Goal: Task Accomplishment & Management: Manage account settings

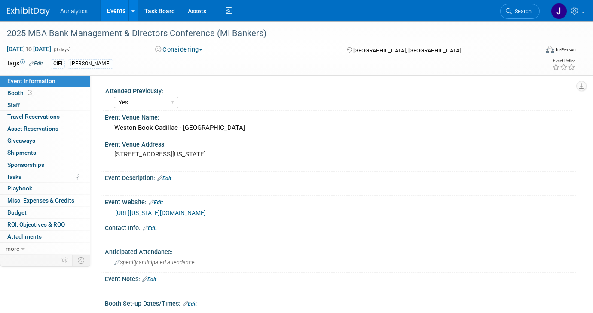
select select "Yes"
click at [117, 4] on link "Events" at bounding box center [115, 10] width 31 height 21
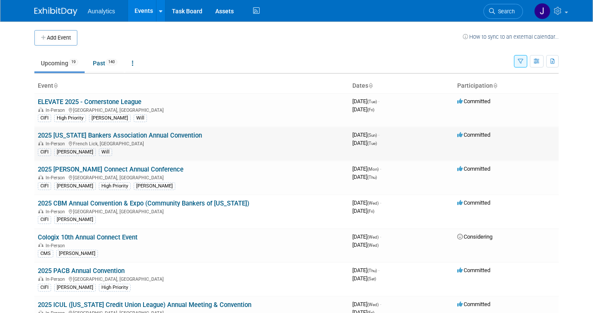
click at [136, 137] on link "2025 [US_STATE] Bankers Association Annual Convention" at bounding box center [120, 135] width 164 height 8
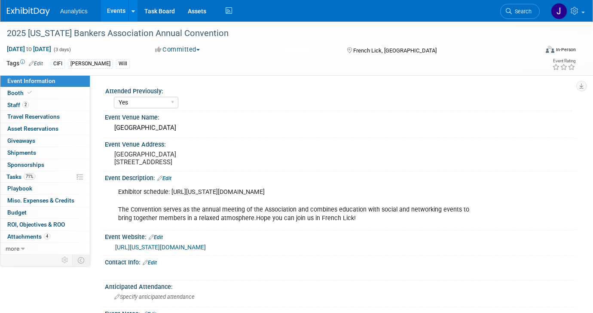
select select "Yes"
select select "CIFI Sales"
select select "Financial"
select select "Bank"
select select "State"
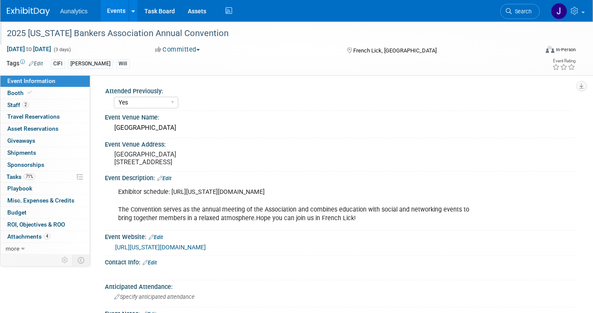
click at [79, 34] on div "2025 [US_STATE] Bankers Association Annual Convention" at bounding box center [265, 33] width 523 height 15
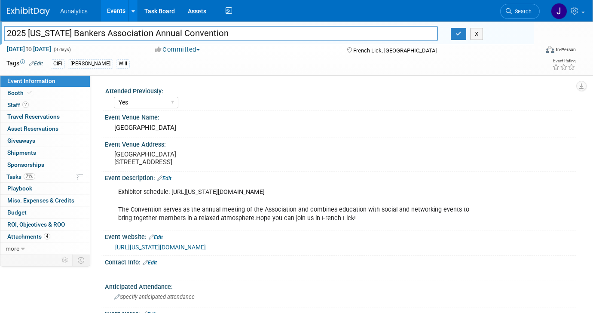
click at [79, 34] on input "2025 [US_STATE] Bankers Association Annual Convention" at bounding box center [221, 33] width 434 height 15
click at [121, 52] on div "Sep 7, 2025 to Sep 9, 2025 (3 days)" at bounding box center [72, 49] width 133 height 9
click at [43, 94] on link "Booth" at bounding box center [44, 93] width 89 height 12
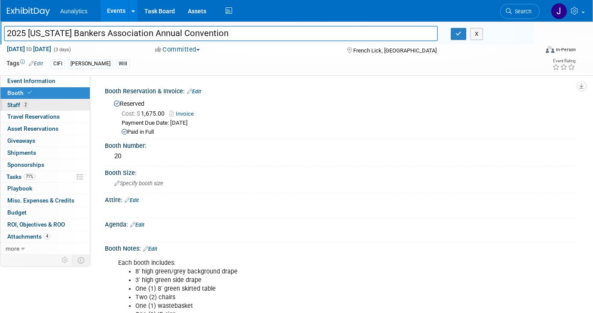
click at [44, 108] on link "2 Staff 2" at bounding box center [44, 105] width 89 height 12
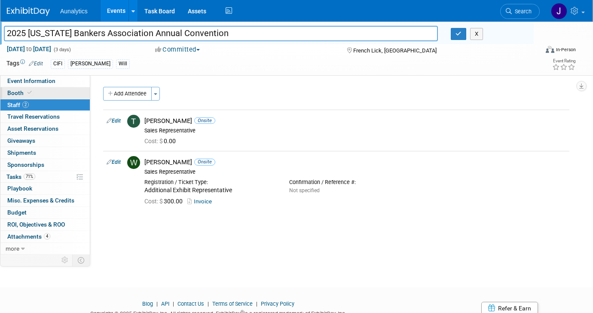
click at [39, 93] on link "Booth" at bounding box center [44, 93] width 89 height 12
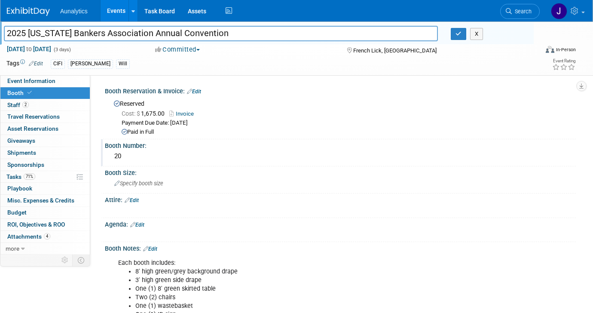
click at [119, 154] on div "20" at bounding box center [340, 155] width 458 height 13
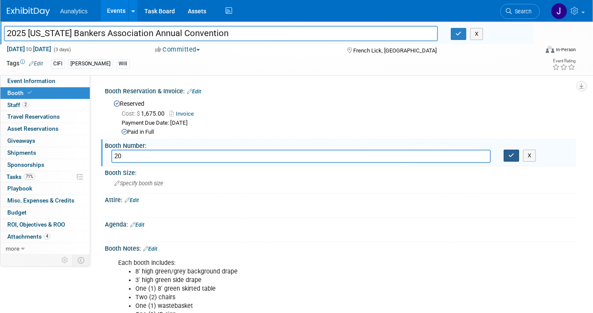
click at [508, 158] on button "button" at bounding box center [510, 155] width 15 height 12
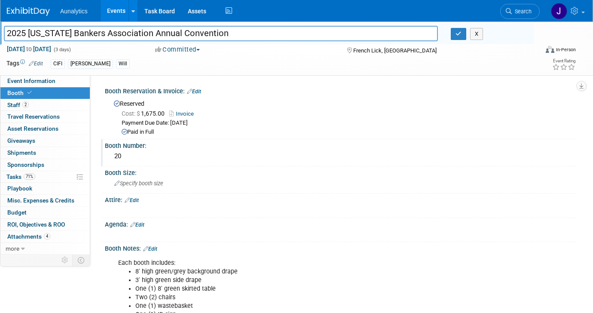
click at [241, 131] on div "Paid in Full" at bounding box center [345, 132] width 447 height 8
click at [43, 175] on link "71% Tasks 71%" at bounding box center [44, 177] width 89 height 12
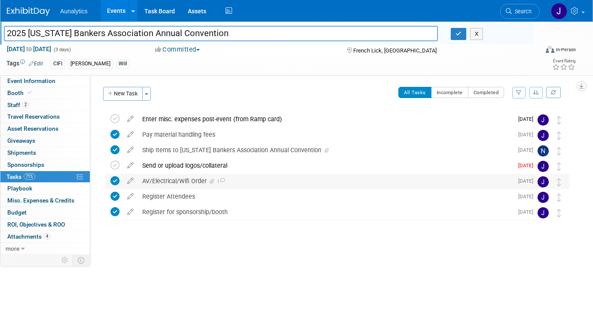
click at [172, 181] on div "AV/Electrical/Wifi Order 1" at bounding box center [325, 180] width 375 height 15
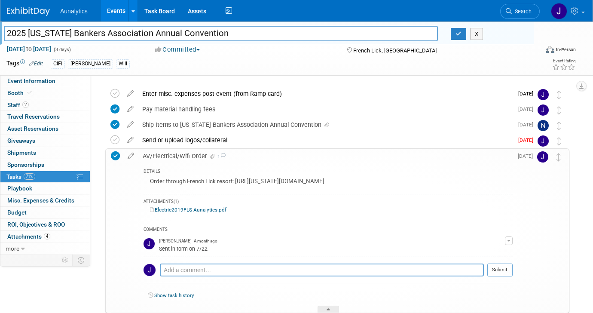
scroll to position [36, 0]
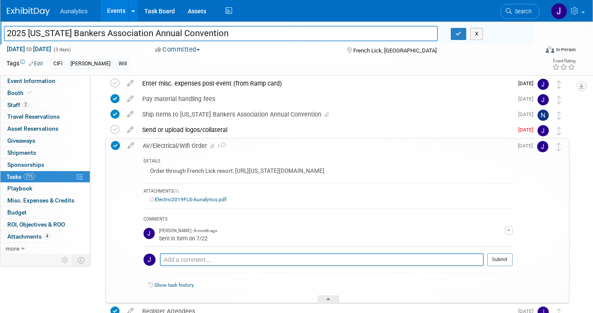
click at [178, 266] on div "Pro tip: Press Ctrl-Enter to submit comment." at bounding box center [322, 269] width 324 height 6
click at [178, 261] on textarea at bounding box center [322, 259] width 324 height 13
type textarea "M"
type textarea "Put card on file 8/25"
click at [506, 258] on button "Submit" at bounding box center [499, 259] width 25 height 13
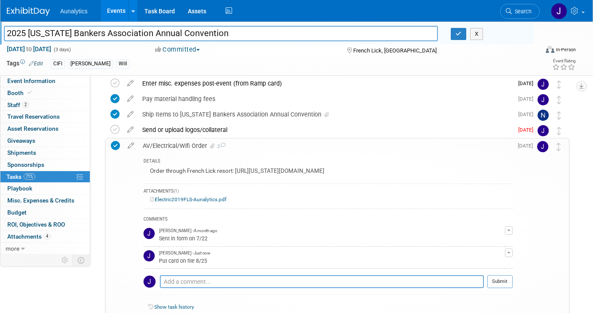
click at [258, 140] on div "AV/Electrical/Wifi Order 2" at bounding box center [325, 145] width 374 height 15
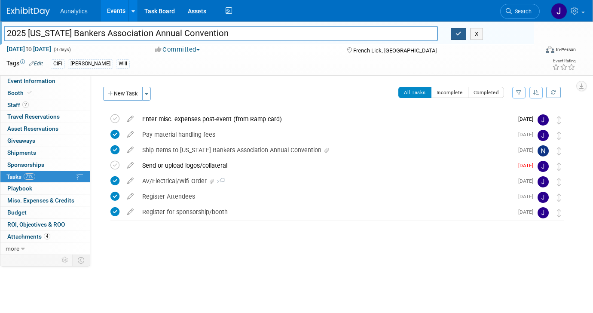
click at [459, 34] on icon "button" at bounding box center [458, 34] width 6 height 6
